Goal: Transaction & Acquisition: Purchase product/service

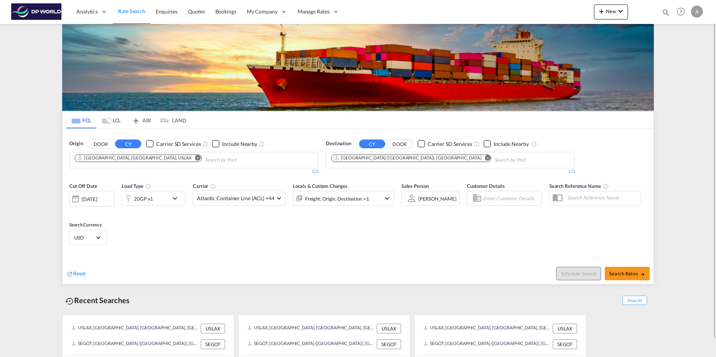
click at [485, 159] on md-icon "Remove" at bounding box center [488, 158] width 6 height 6
click at [410, 159] on md-chips at bounding box center [450, 160] width 248 height 16
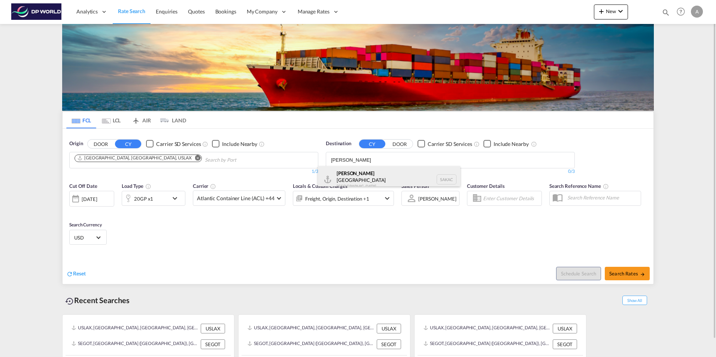
type input "[PERSON_NAME]"
click at [367, 176] on div "[PERSON_NAME] dullah City [GEOGRAPHIC_DATA] SAKAC" at bounding box center [389, 179] width 142 height 27
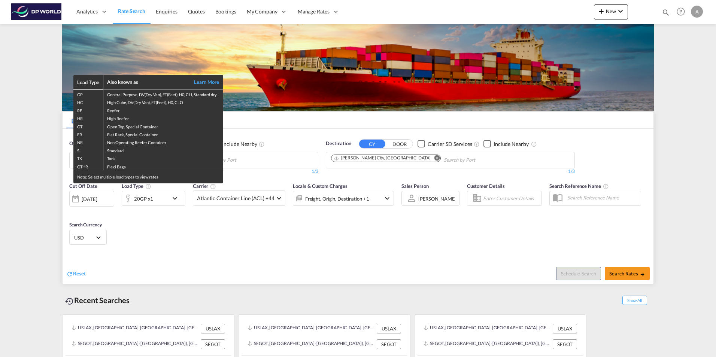
click at [174, 198] on div "Load Type Also known as Learn More GP General Purpose, DV(Dry Van), FT(Feet), H…" at bounding box center [358, 178] width 716 height 357
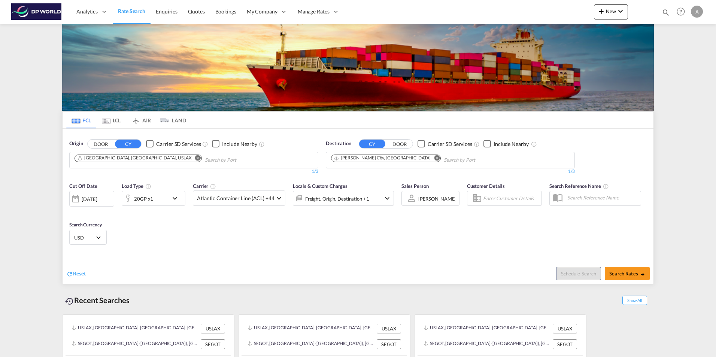
click at [174, 198] on md-icon "icon-chevron-down" at bounding box center [176, 198] width 13 height 9
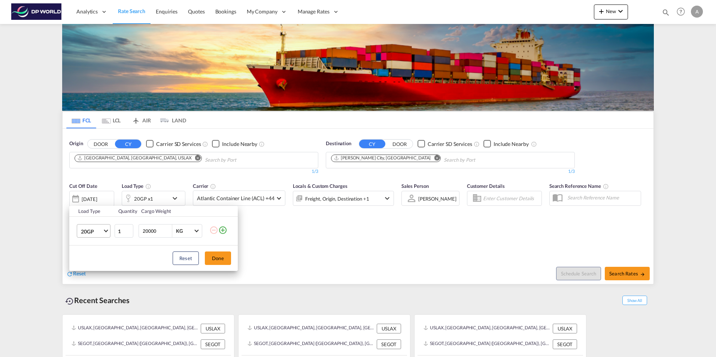
click at [105, 231] on span "Choose: \a20GP" at bounding box center [106, 230] width 4 height 4
click at [88, 267] on div "40HC" at bounding box center [88, 267] width 14 height 7
click at [216, 259] on button "Done" at bounding box center [218, 258] width 26 height 13
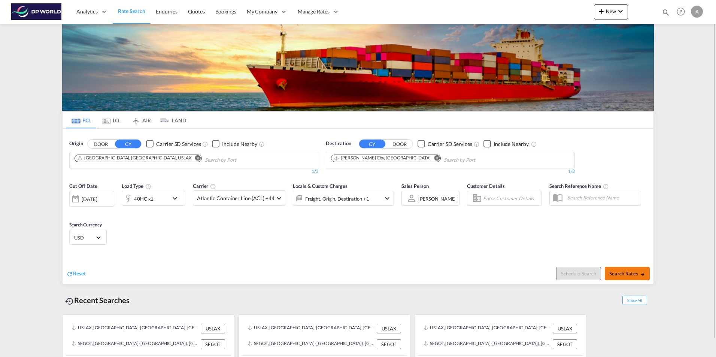
click at [632, 276] on span "Search Rates" at bounding box center [627, 274] width 36 height 6
type input "USLAX to SAKAC / [DATE]"
